Goal: Information Seeking & Learning: Learn about a topic

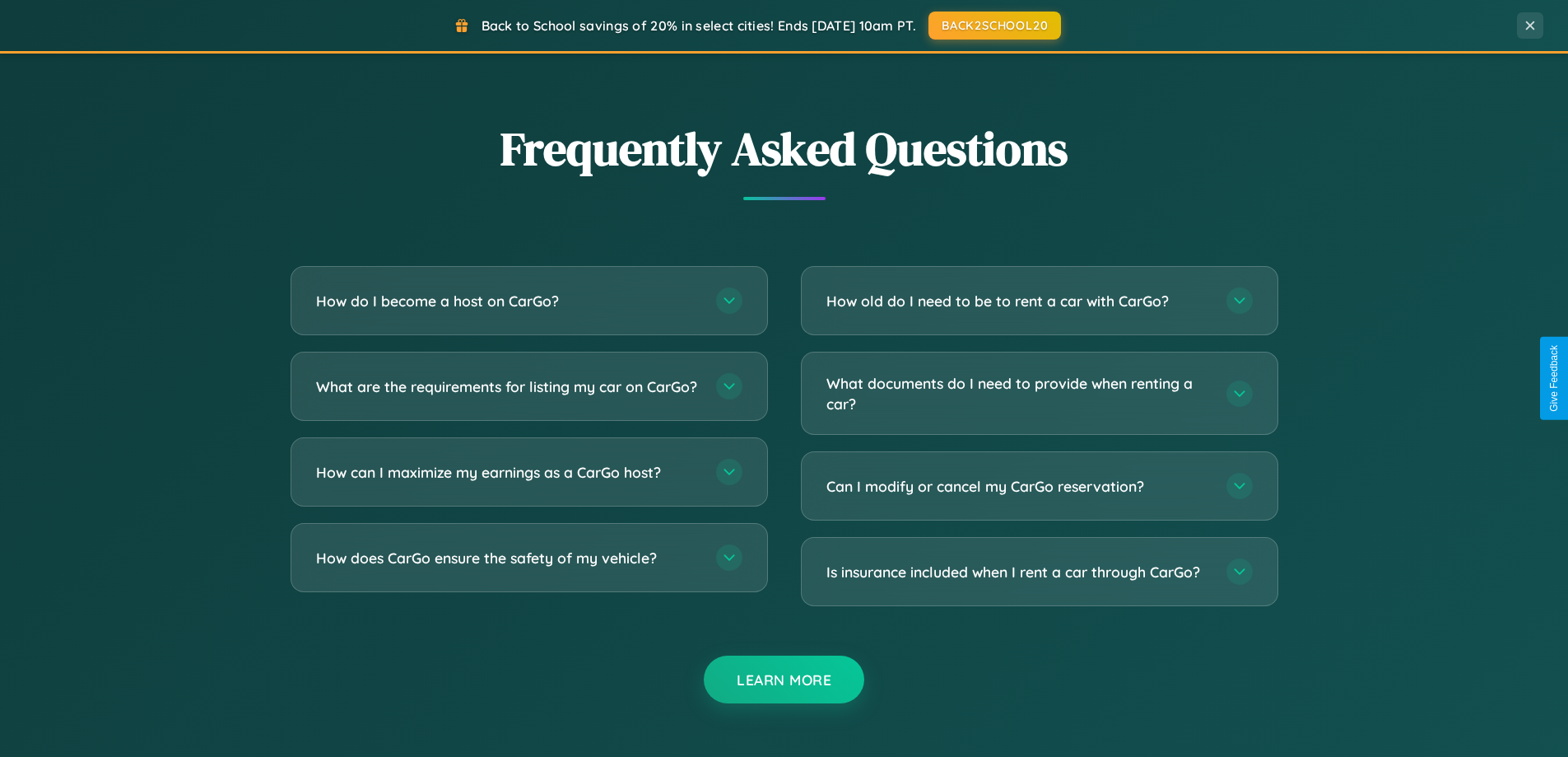
scroll to position [3169, 0]
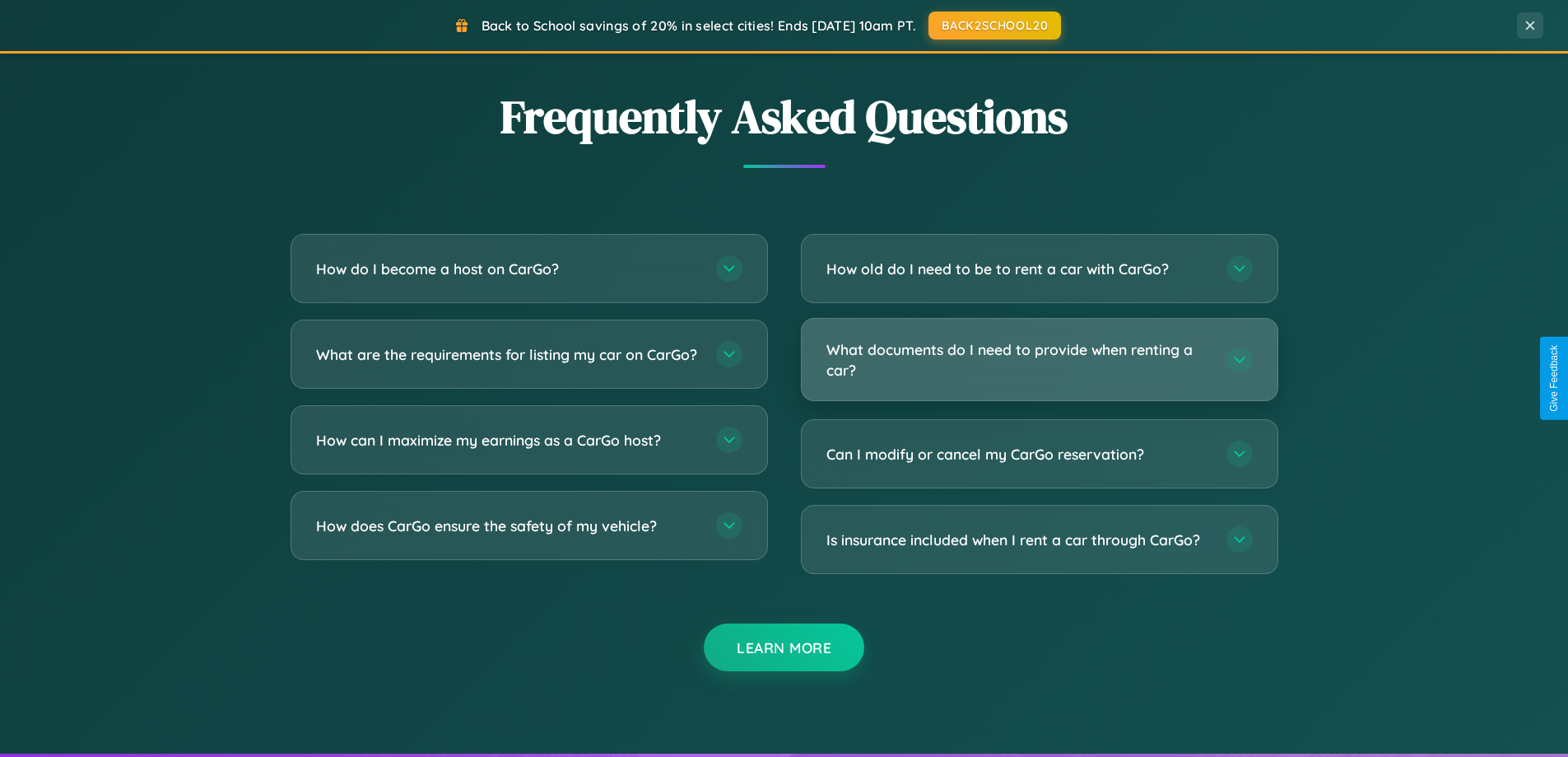
click at [1039, 359] on h3 "What documents do I need to provide when renting a car?" at bounding box center [1018, 360] width 384 height 40
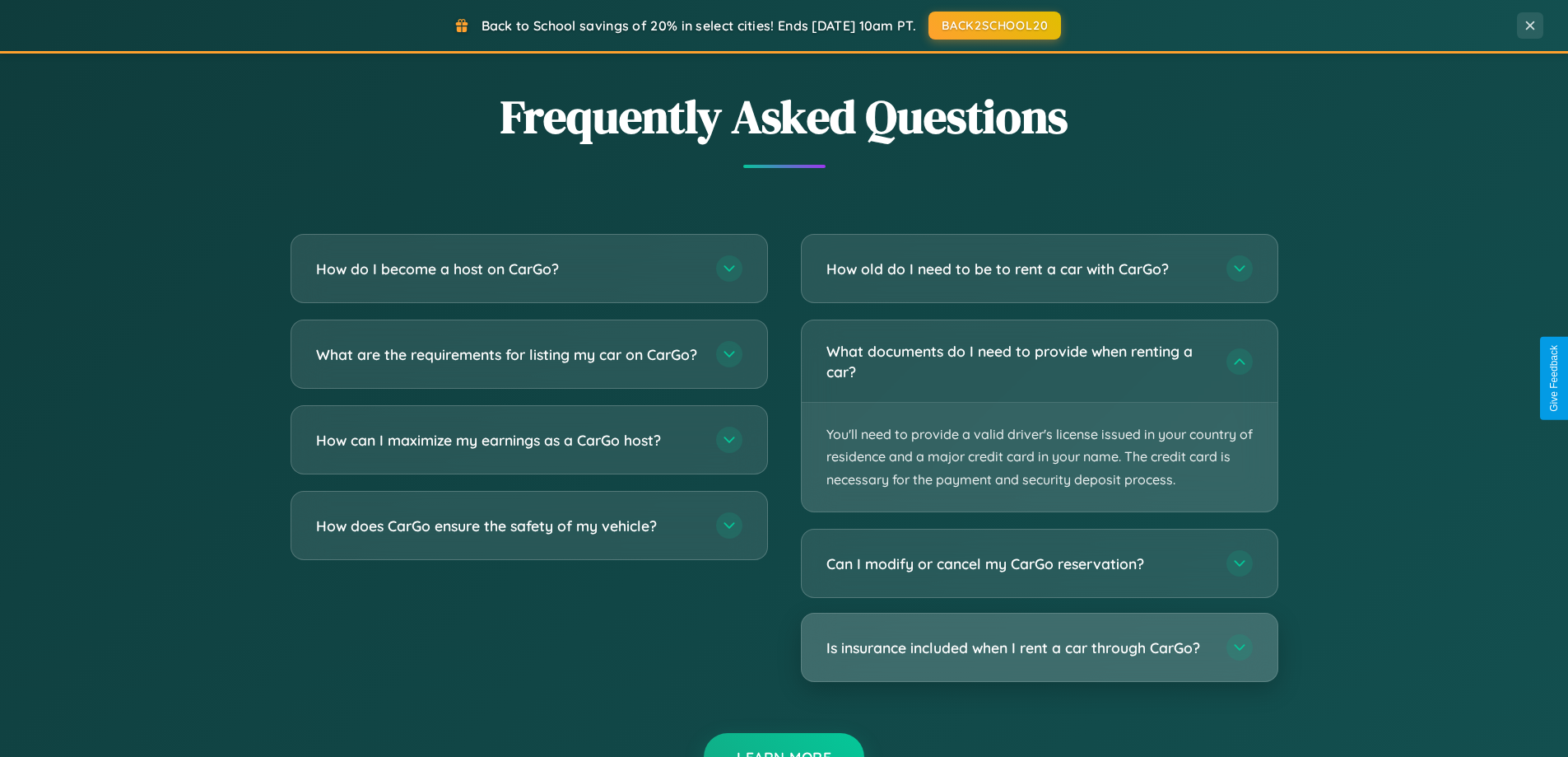
click at [1039, 647] on h3 "Is insurance included when I rent a car through CarGo?" at bounding box center [1018, 647] width 384 height 21
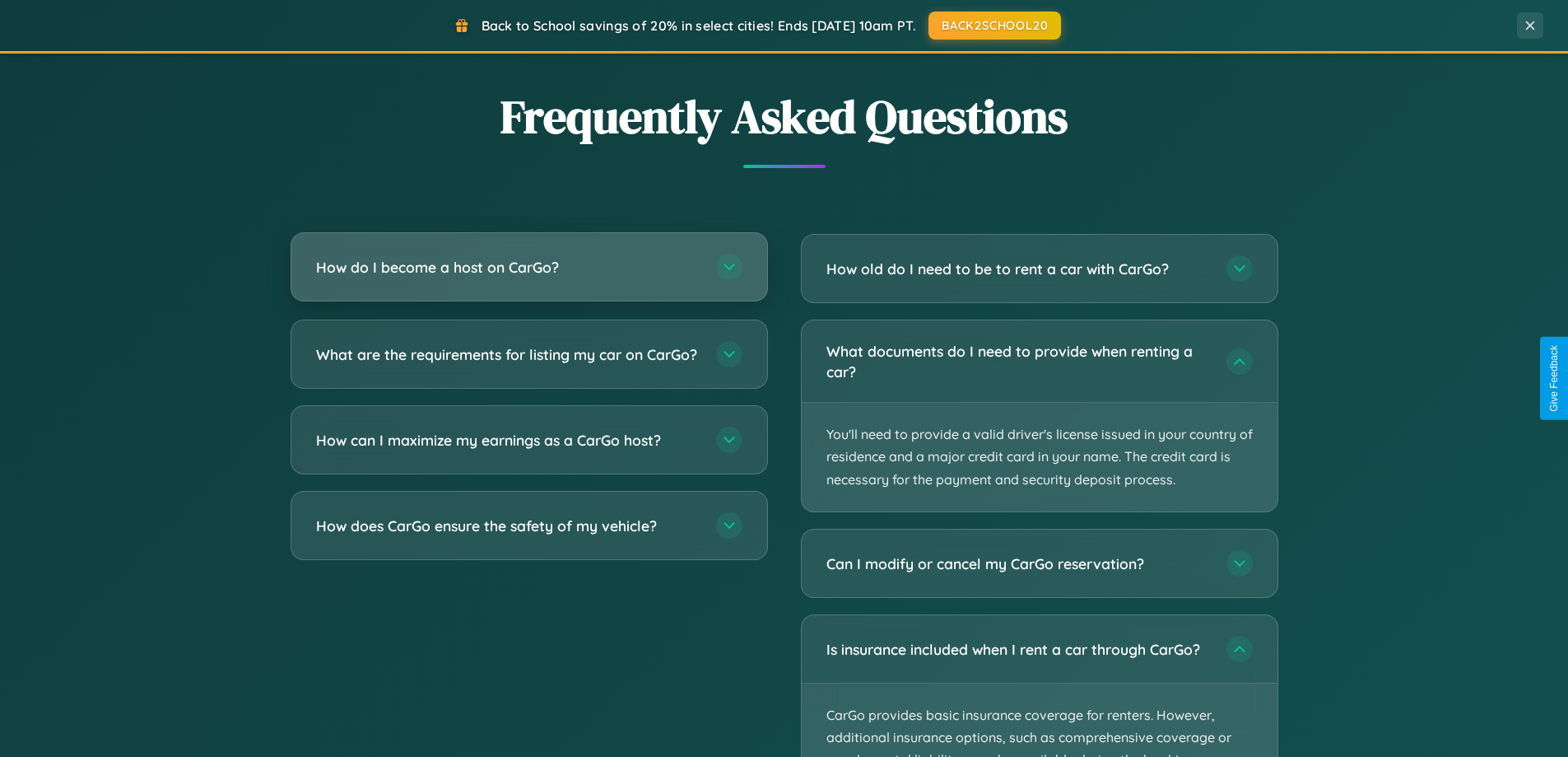
click at [529, 268] on h3 "How do I become a host on CarGo?" at bounding box center [508, 267] width 384 height 21
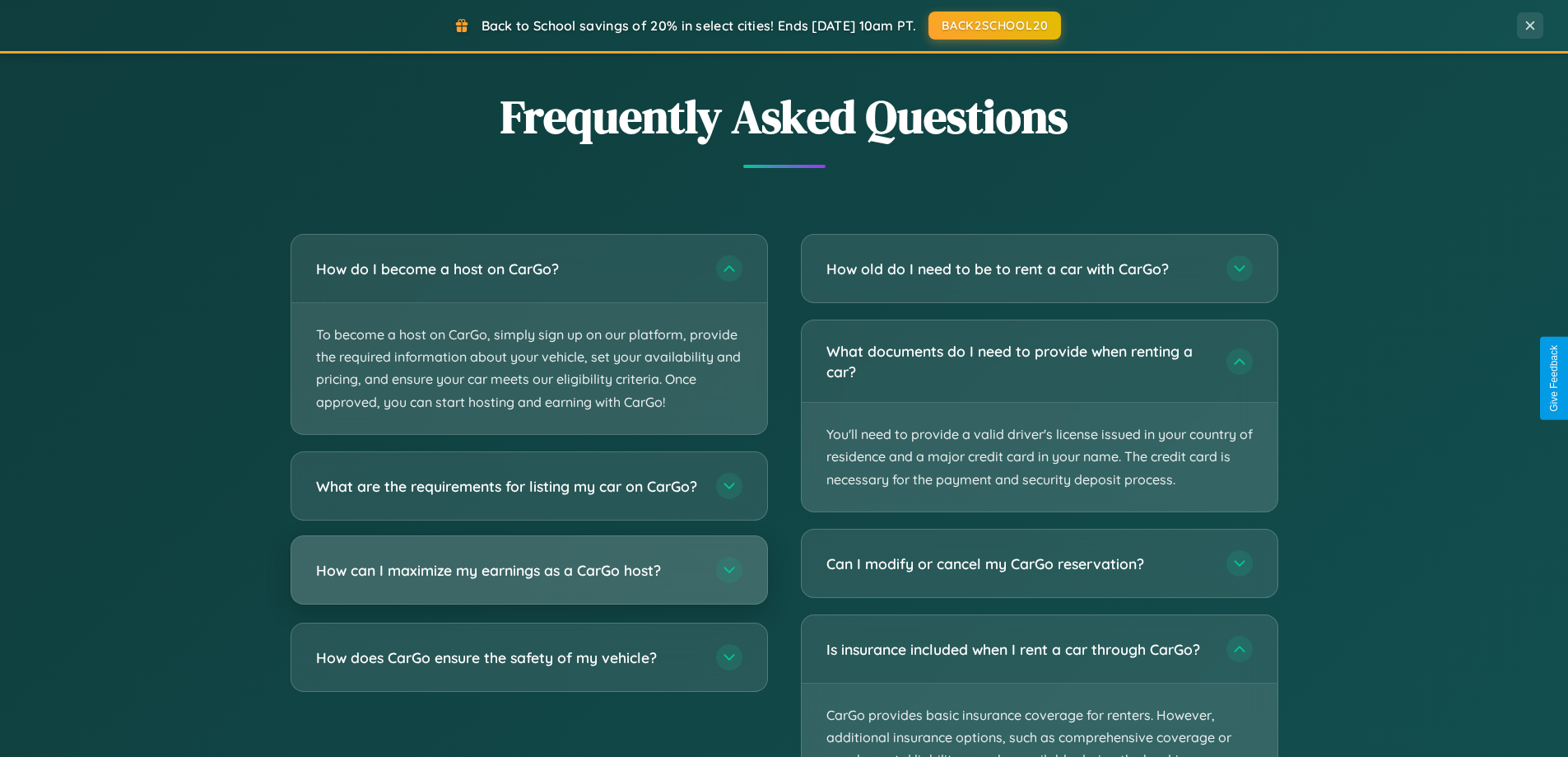
click at [529, 580] on h3 "How can I maximize my earnings as a CarGo host?" at bounding box center [508, 569] width 384 height 21
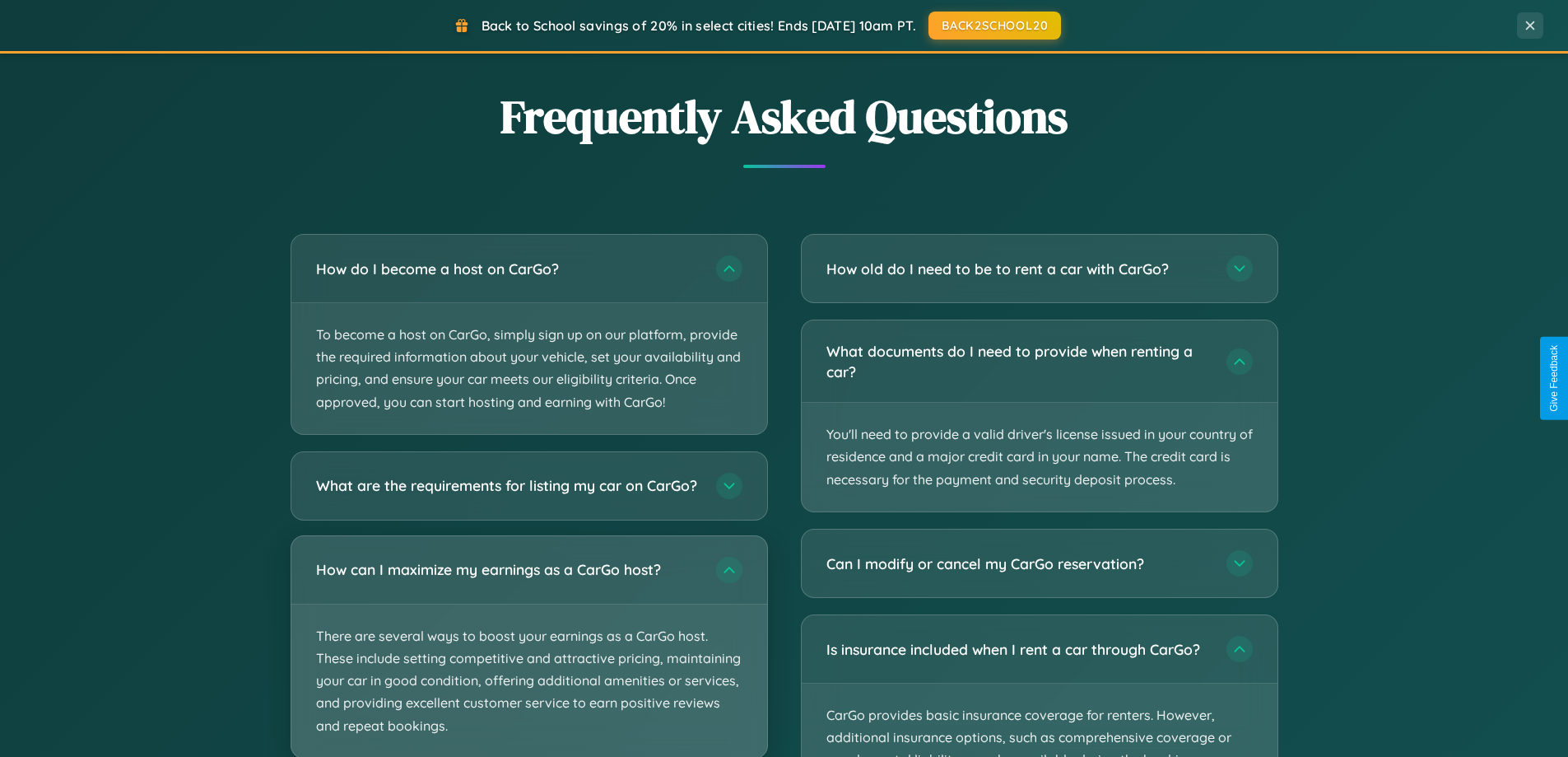
click at [529, 653] on p "There are several ways to boost your earnings as a CarGo host. These include se…" at bounding box center [529, 681] width 476 height 153
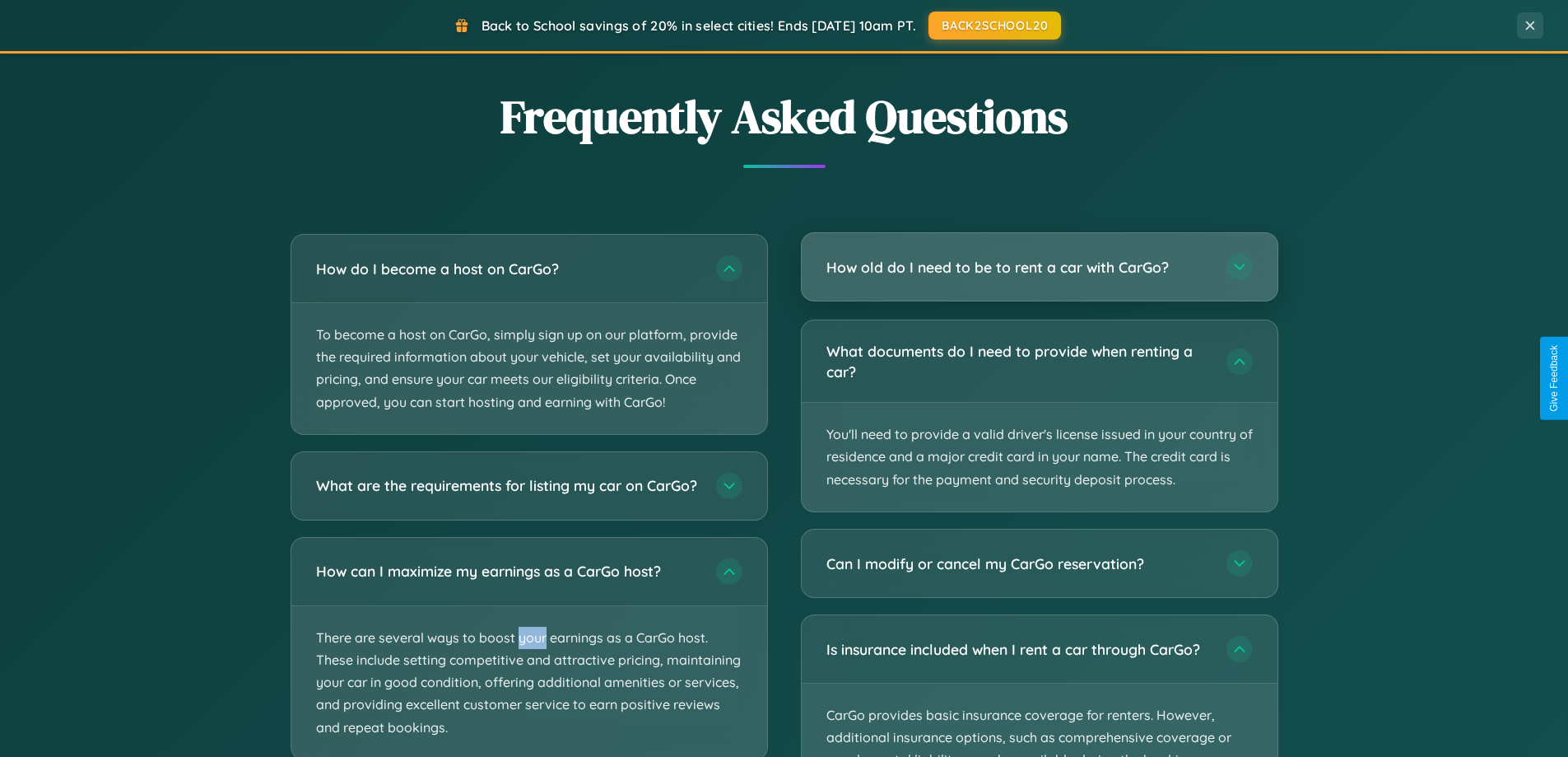
click at [1039, 267] on h3 "How old do I need to be to rent a car with CarGo?" at bounding box center [1018, 267] width 384 height 21
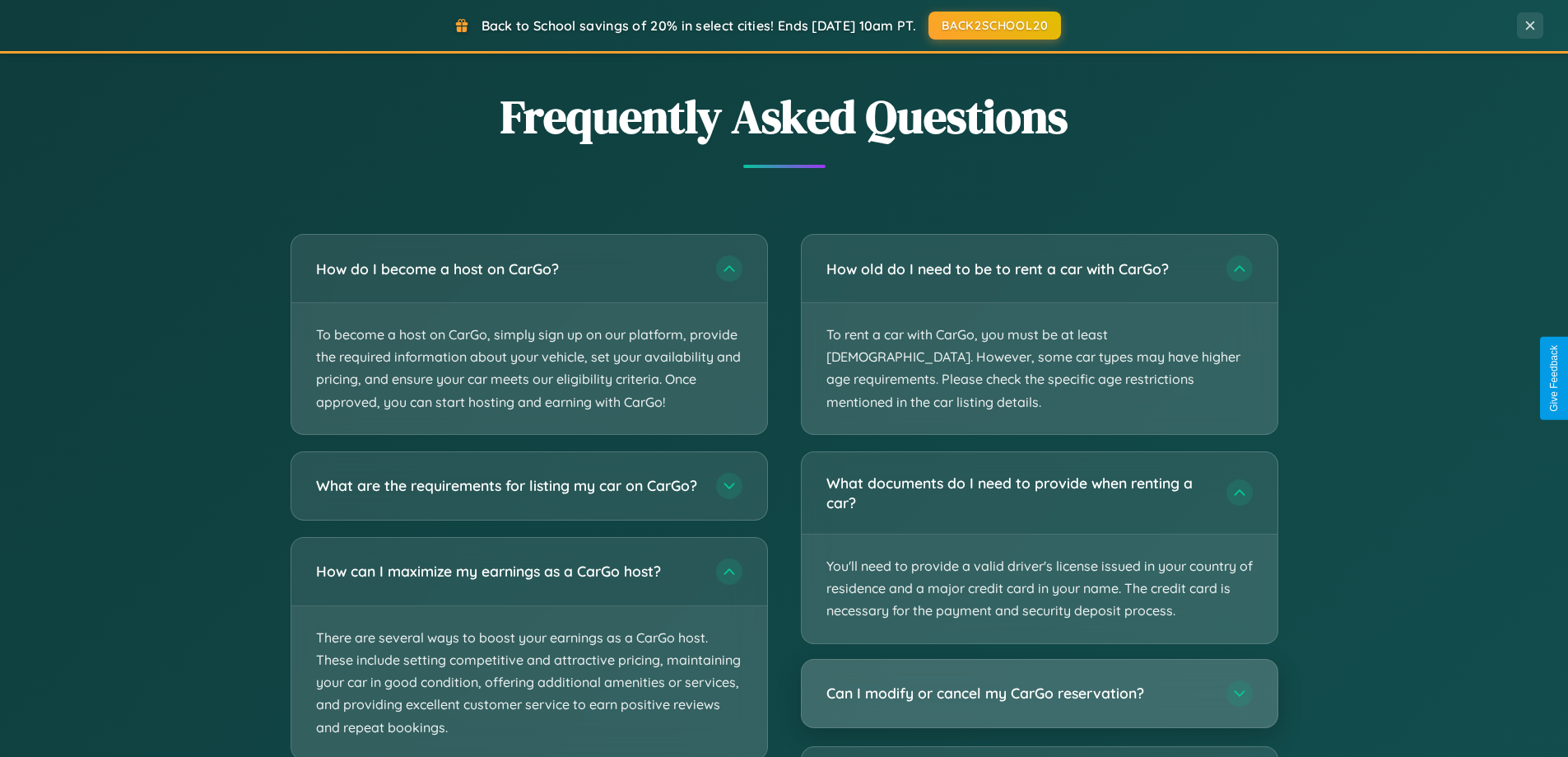
click at [1039, 683] on h3 "Can I modify or cancel my CarGo reservation?" at bounding box center [1018, 693] width 384 height 21
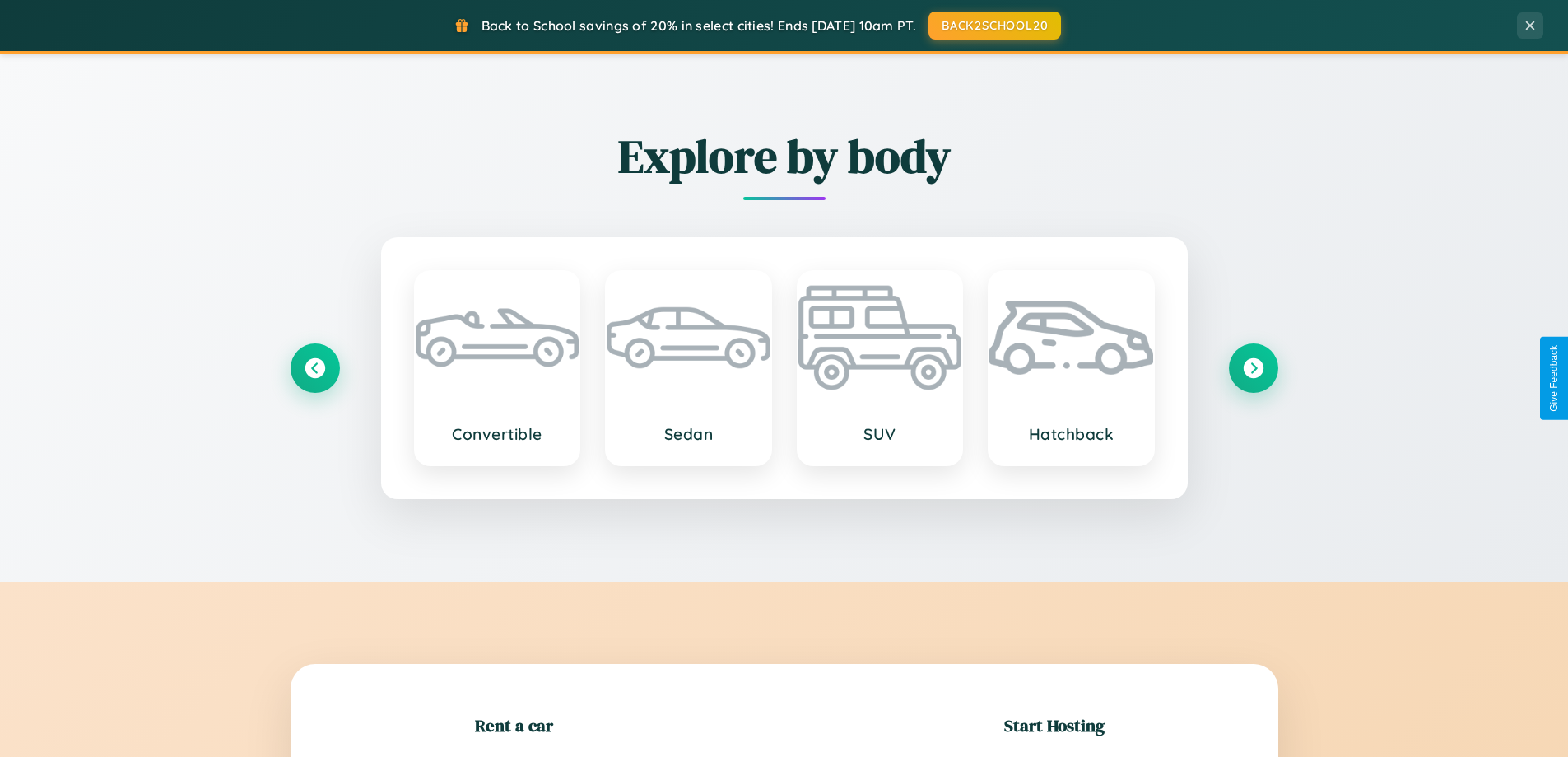
scroll to position [710, 0]
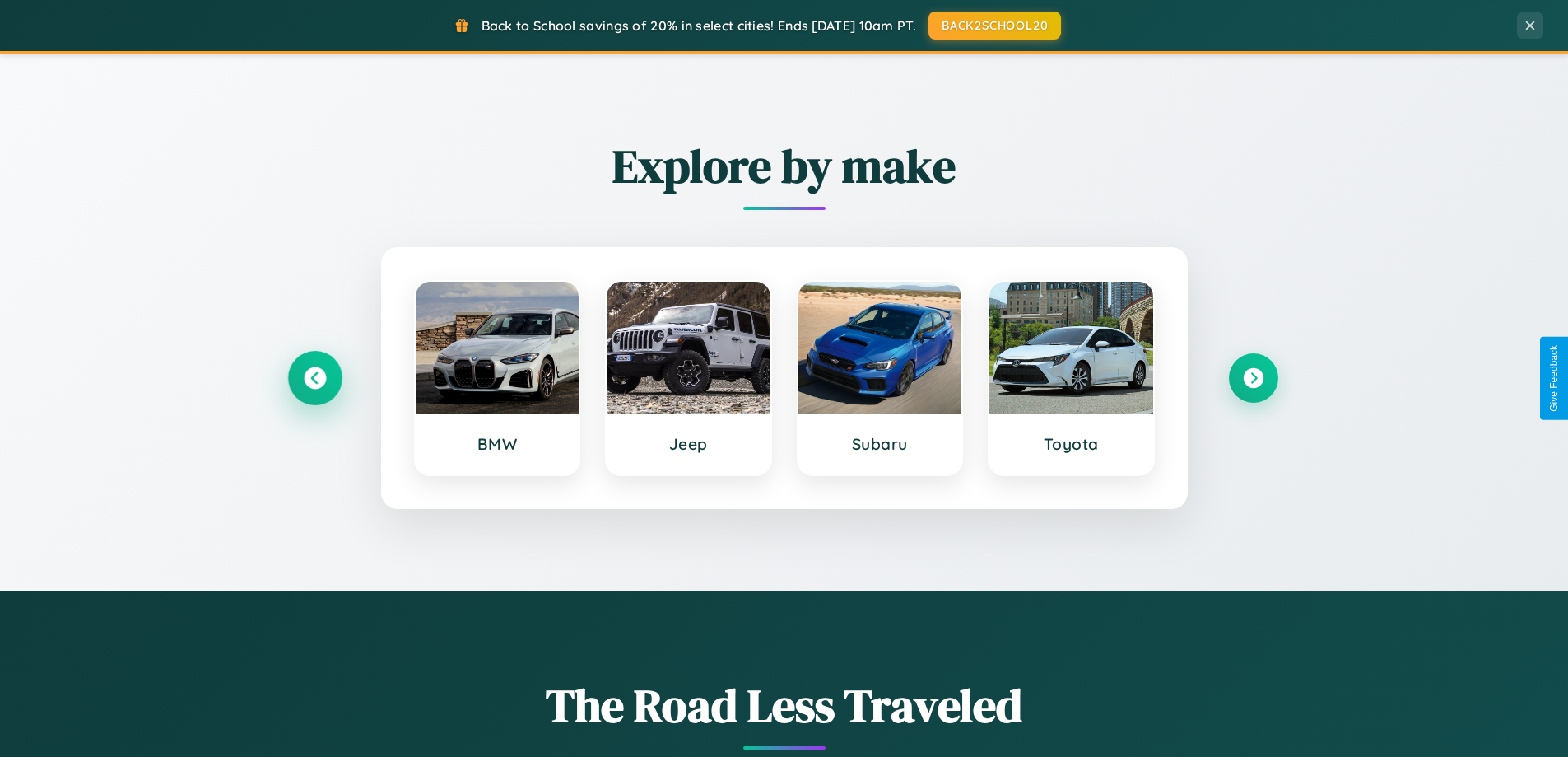
click at [314, 378] on icon at bounding box center [314, 378] width 23 height 23
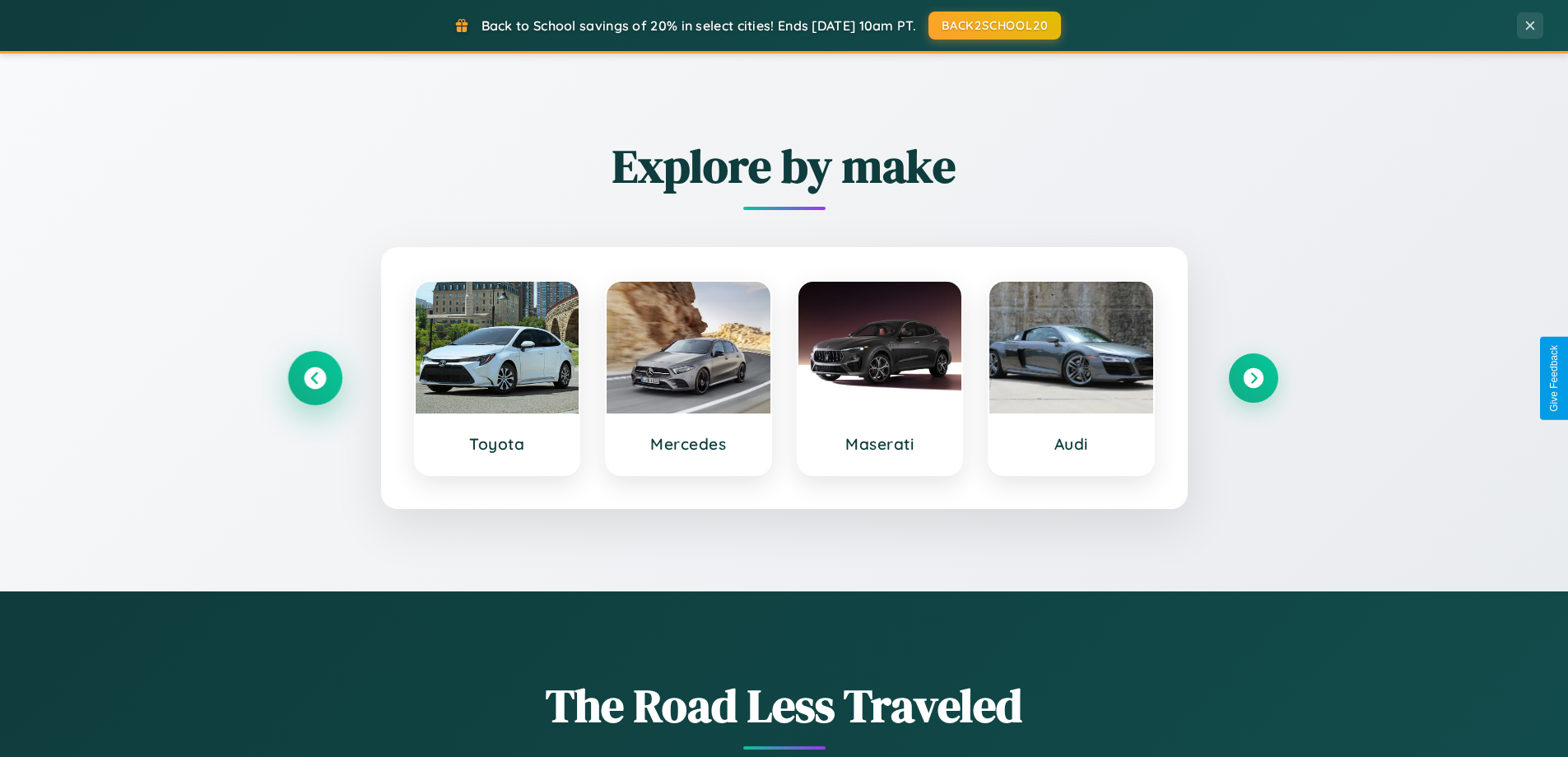
click at [314, 378] on icon at bounding box center [314, 378] width 23 height 23
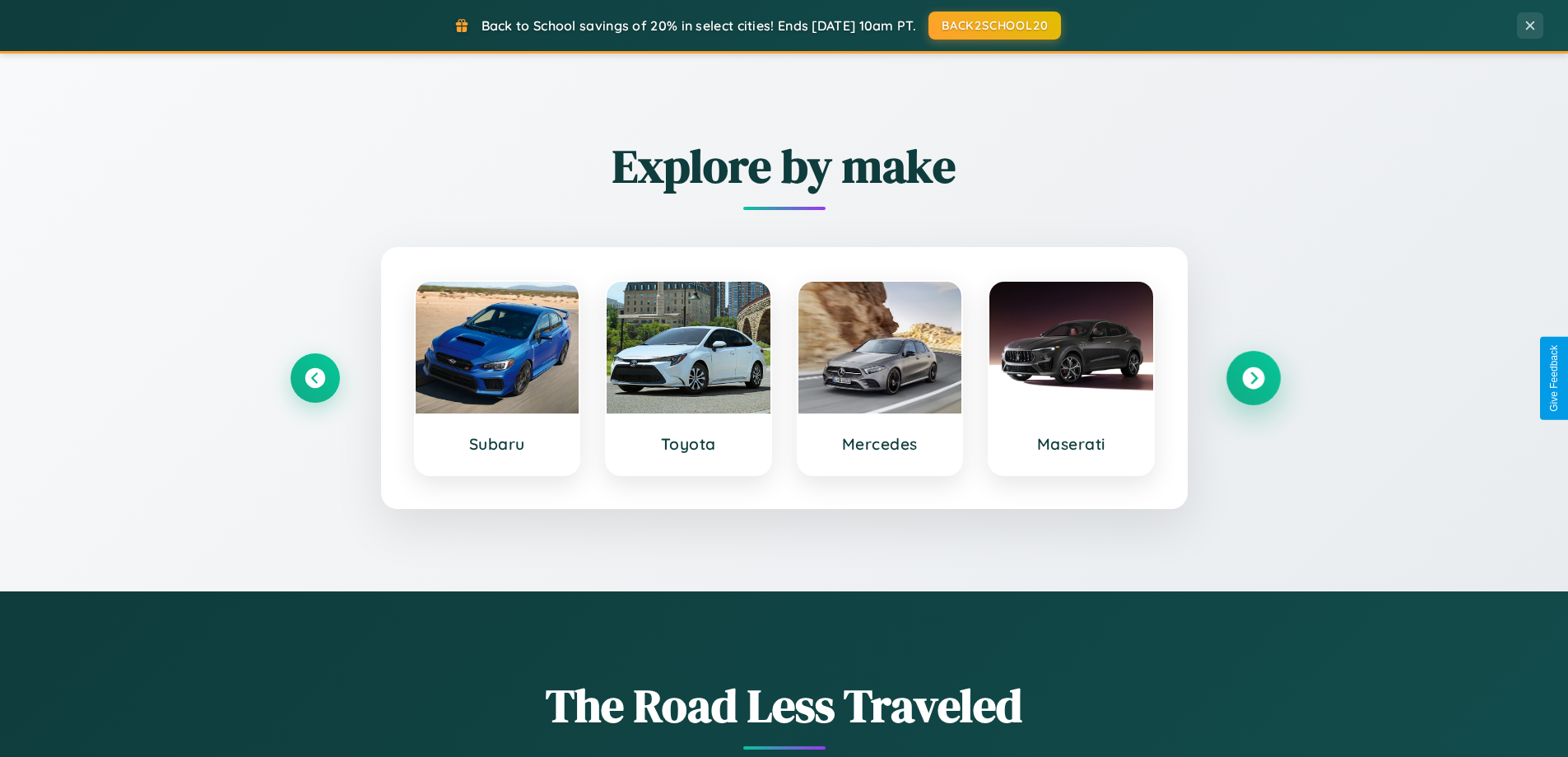
click at [1253, 378] on icon at bounding box center [1253, 378] width 23 height 23
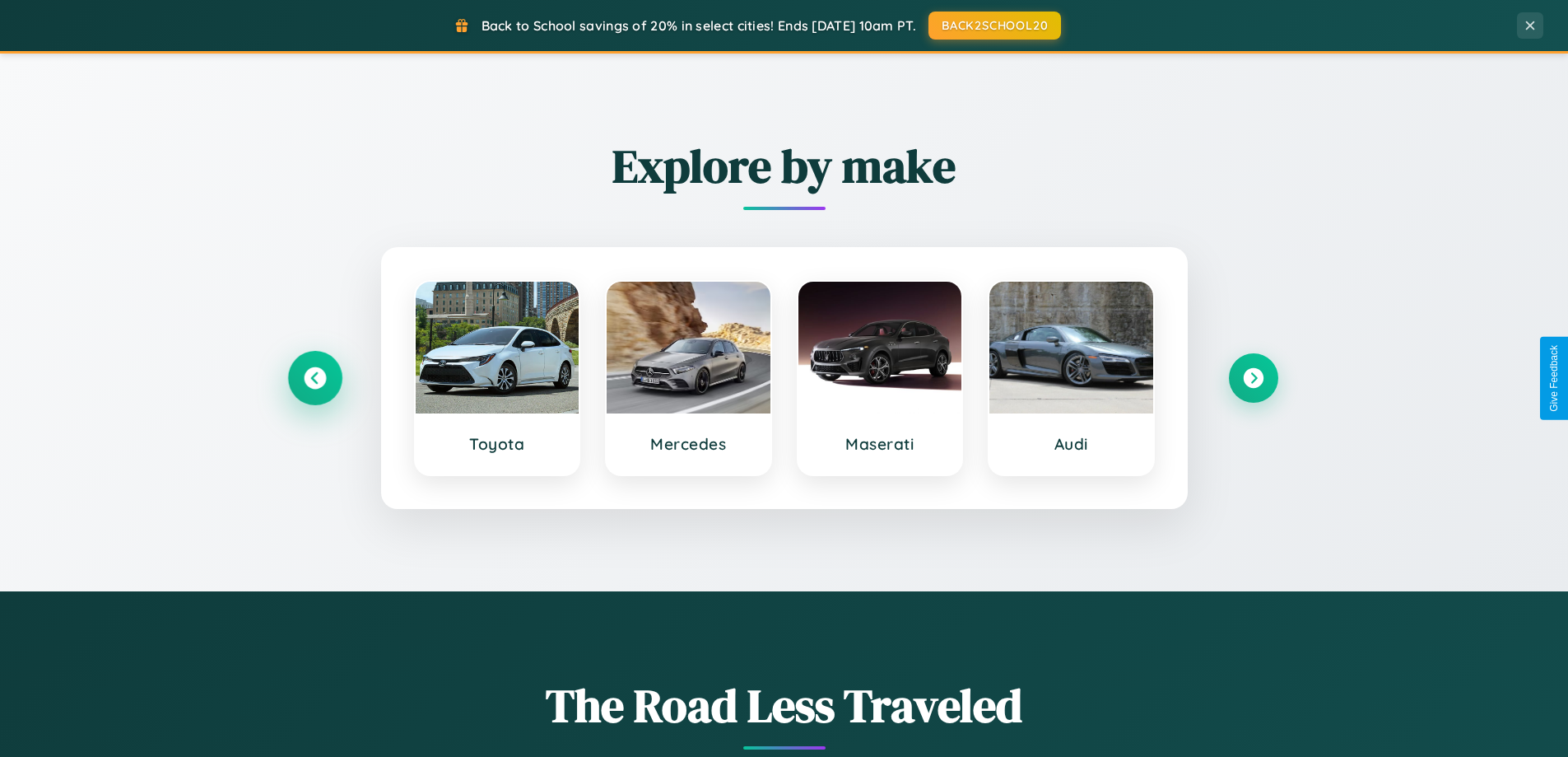
click at [314, 378] on icon at bounding box center [314, 378] width 23 height 23
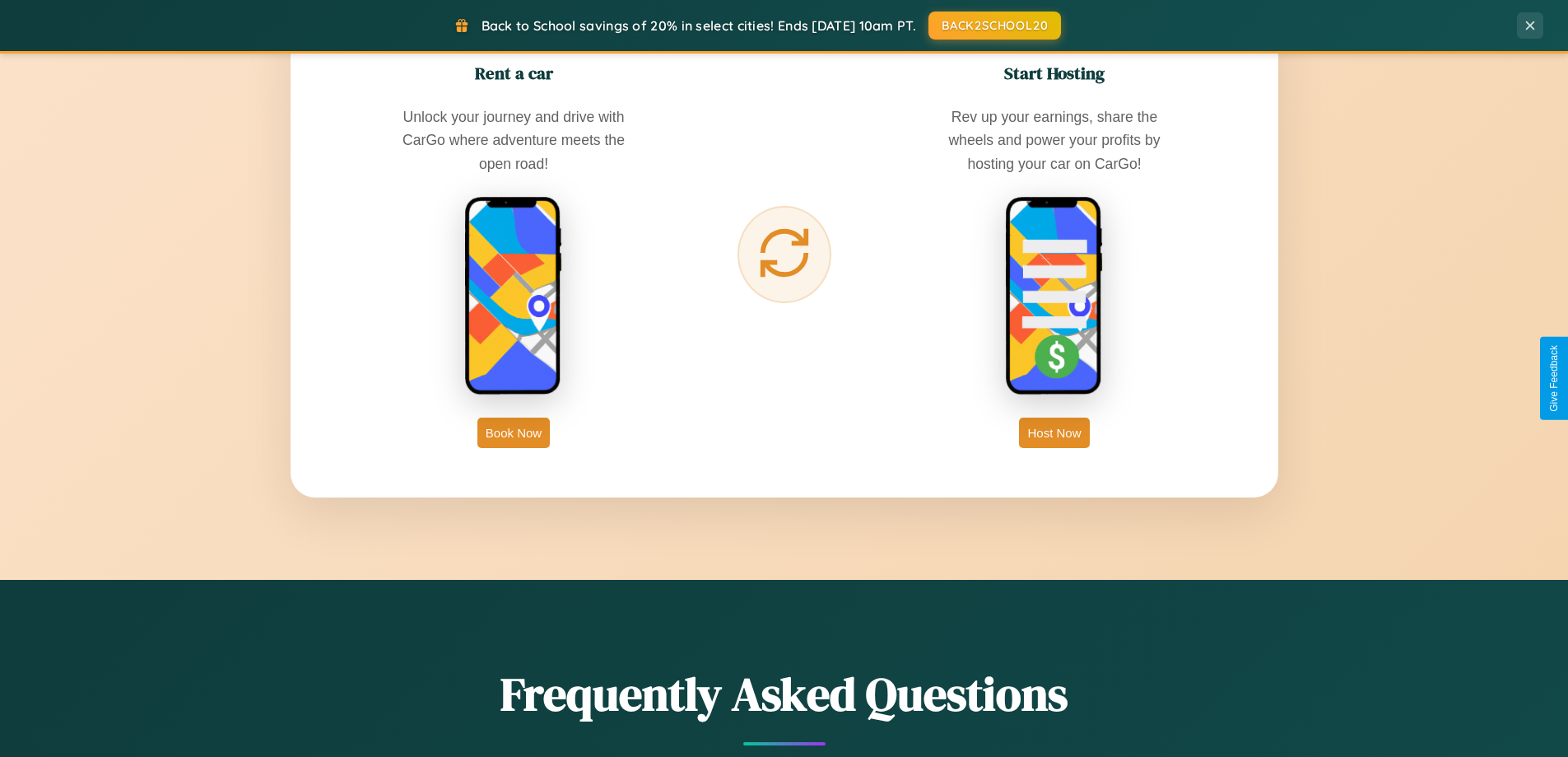
scroll to position [2646, 0]
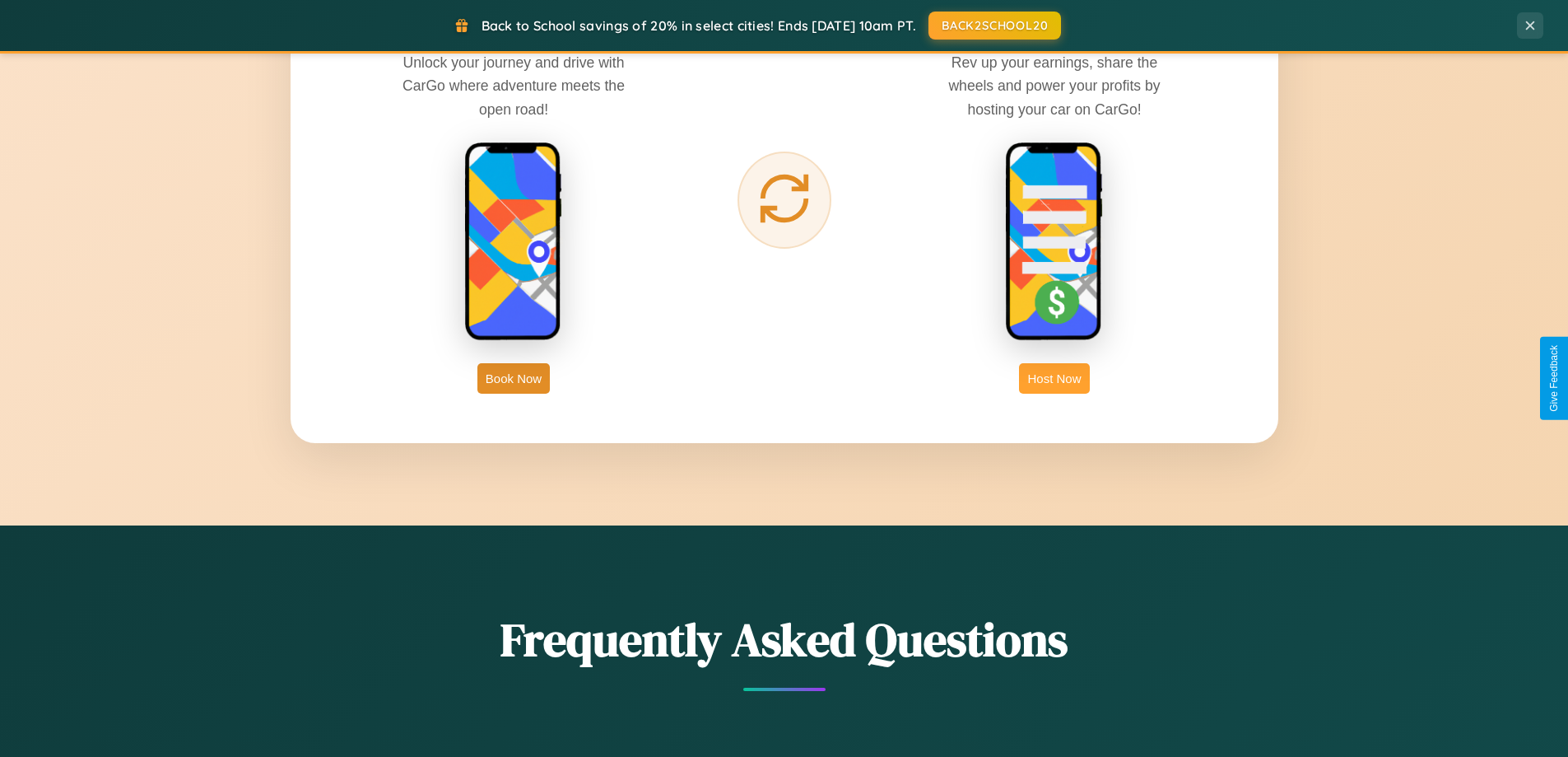
click at [1055, 378] on button "Host Now" at bounding box center [1055, 378] width 70 height 30
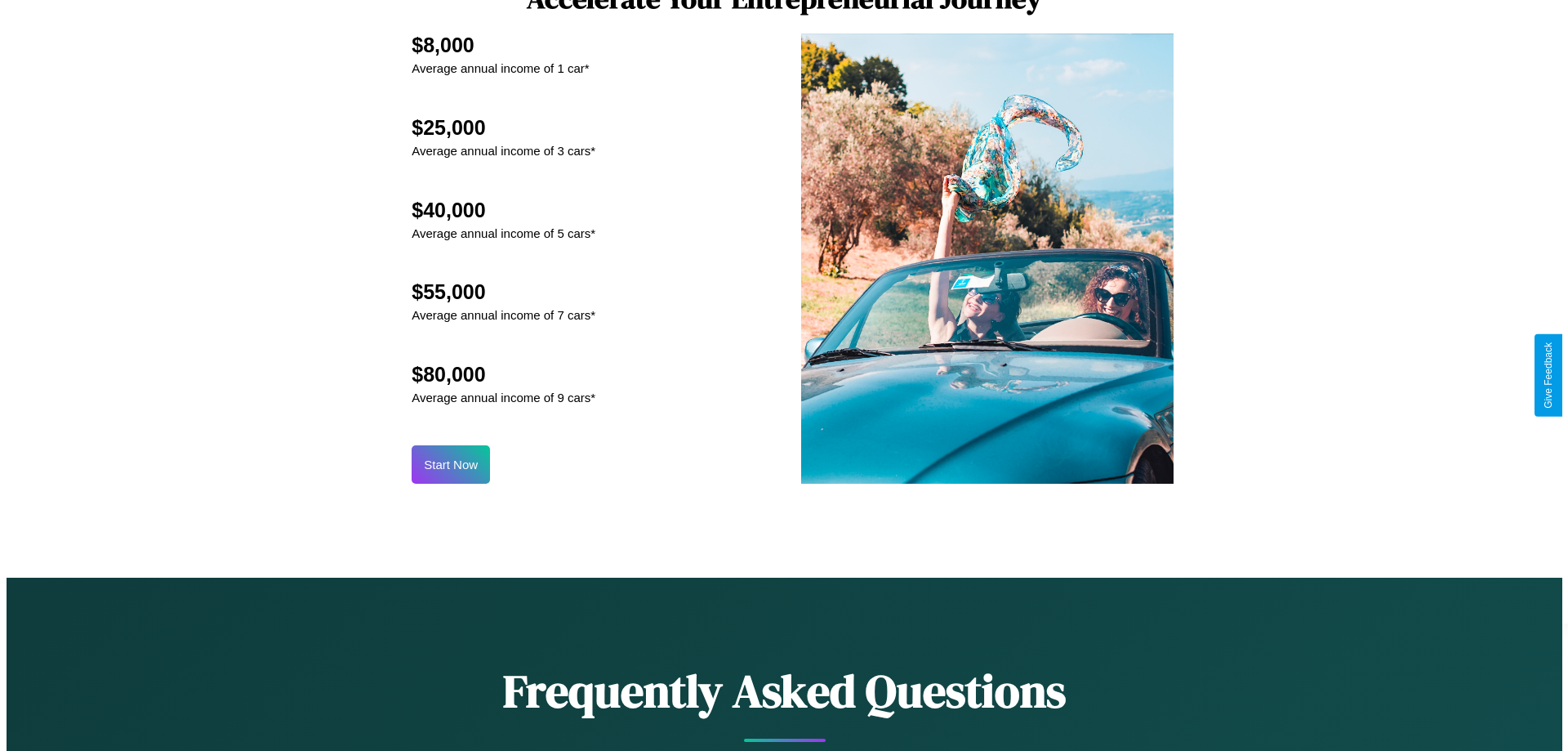
scroll to position [1703, 0]
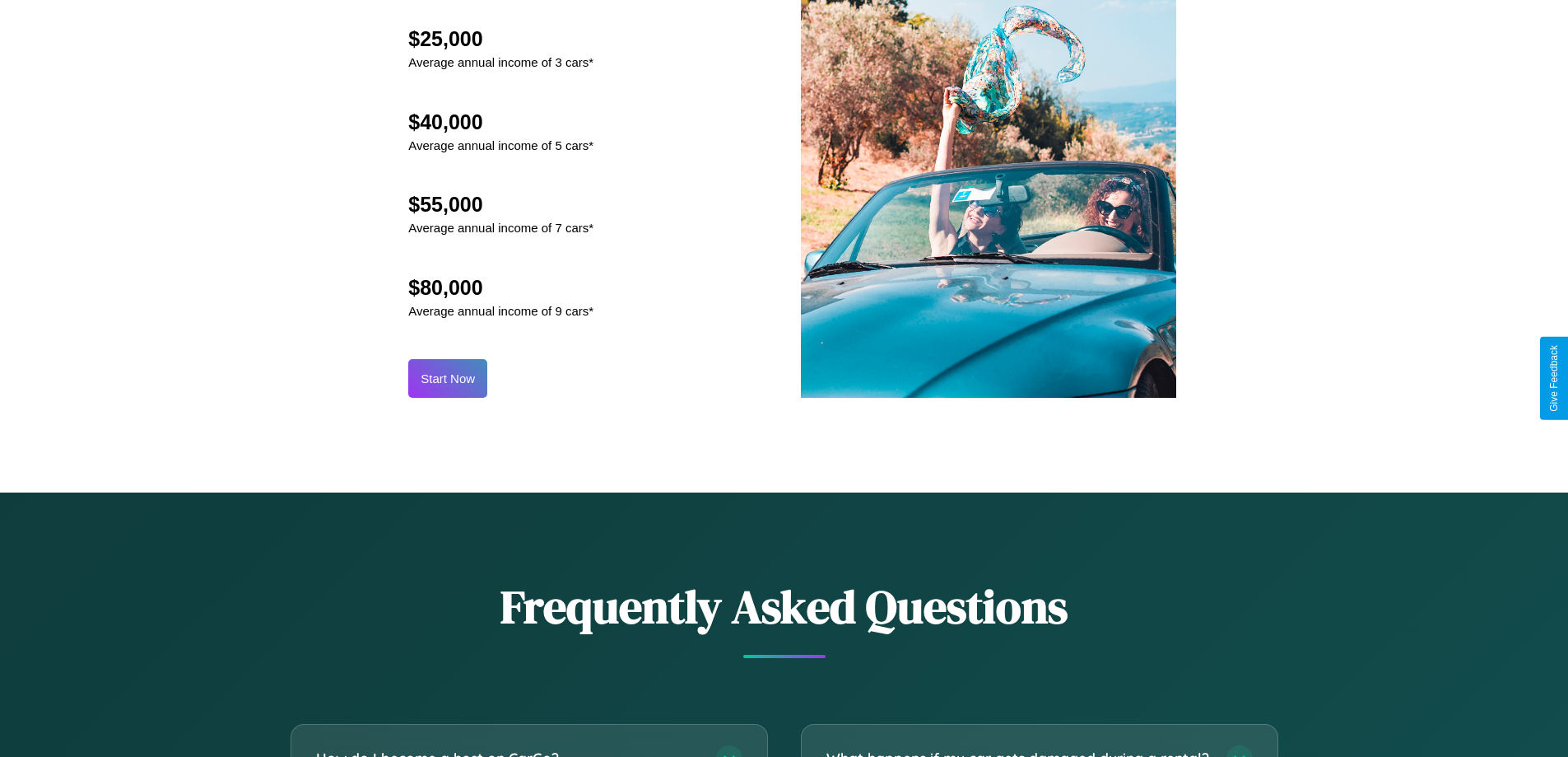
click at [448, 378] on button "Start Now" at bounding box center [447, 378] width 79 height 38
